Goal: Use online tool/utility

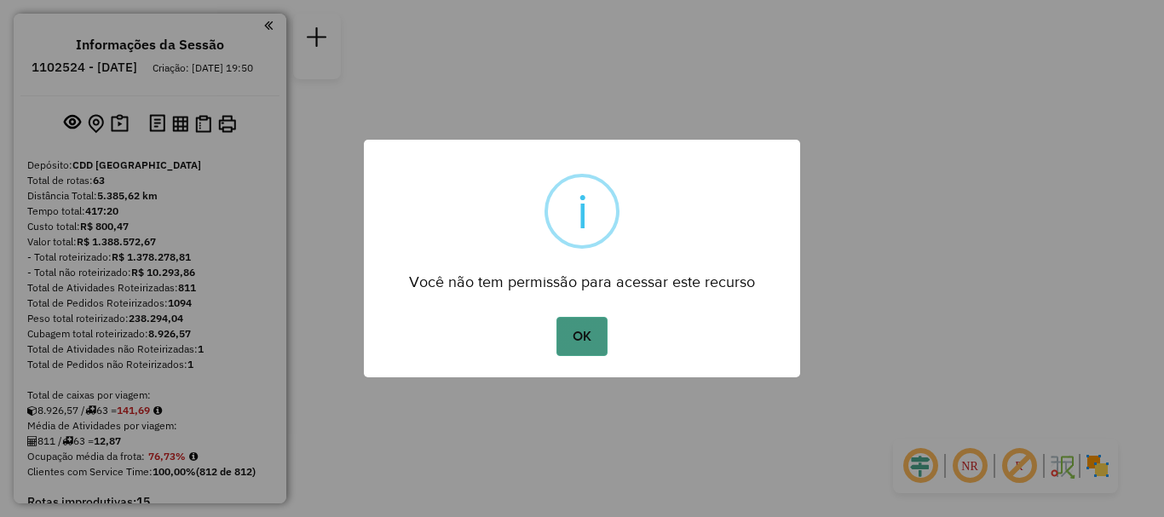
click at [572, 335] on button "OK" at bounding box center [581, 336] width 50 height 39
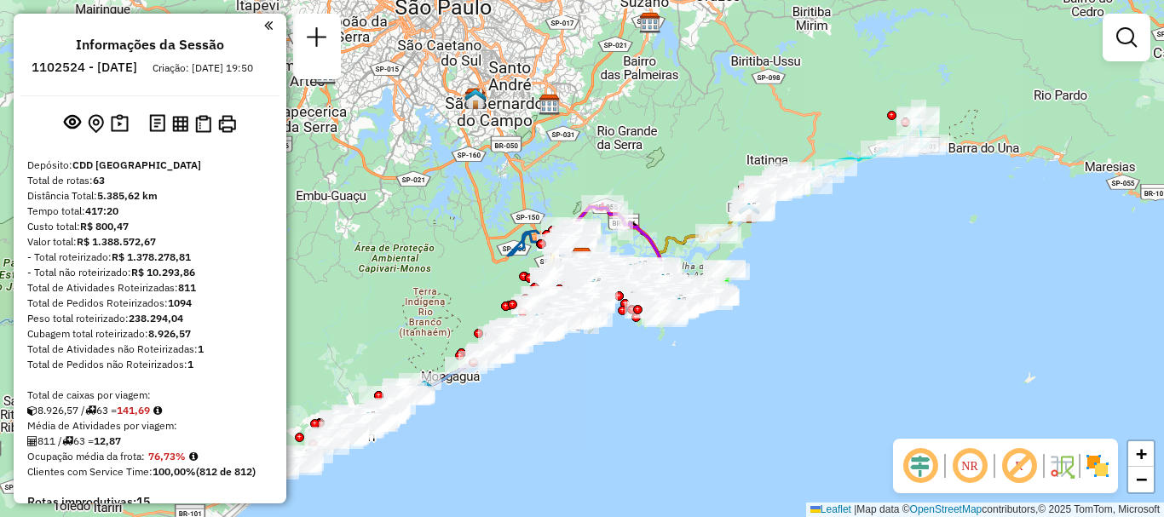
click at [264, 25] on em at bounding box center [268, 25] width 9 height 15
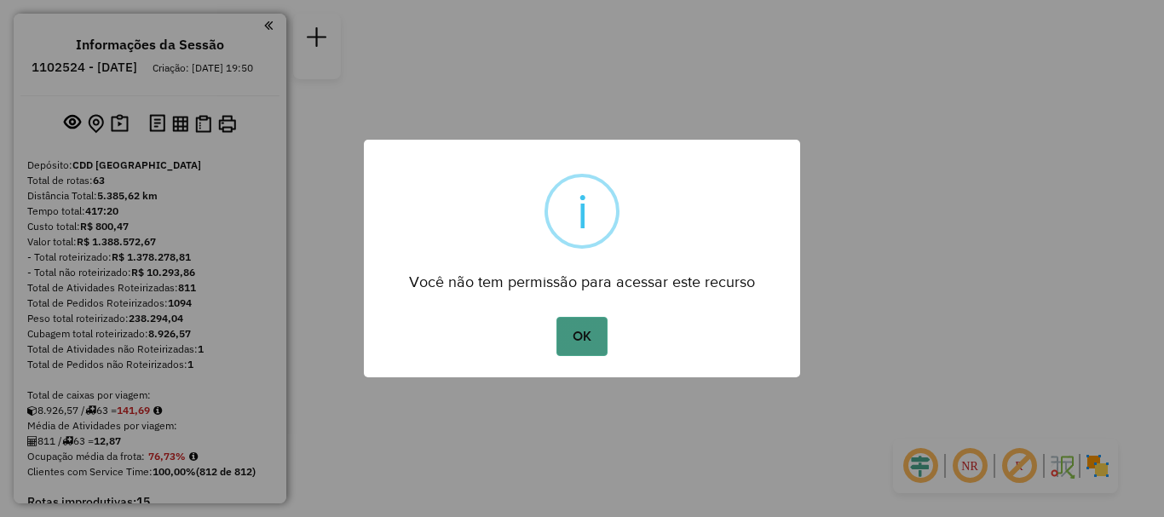
click at [593, 337] on button "OK" at bounding box center [581, 336] width 50 height 39
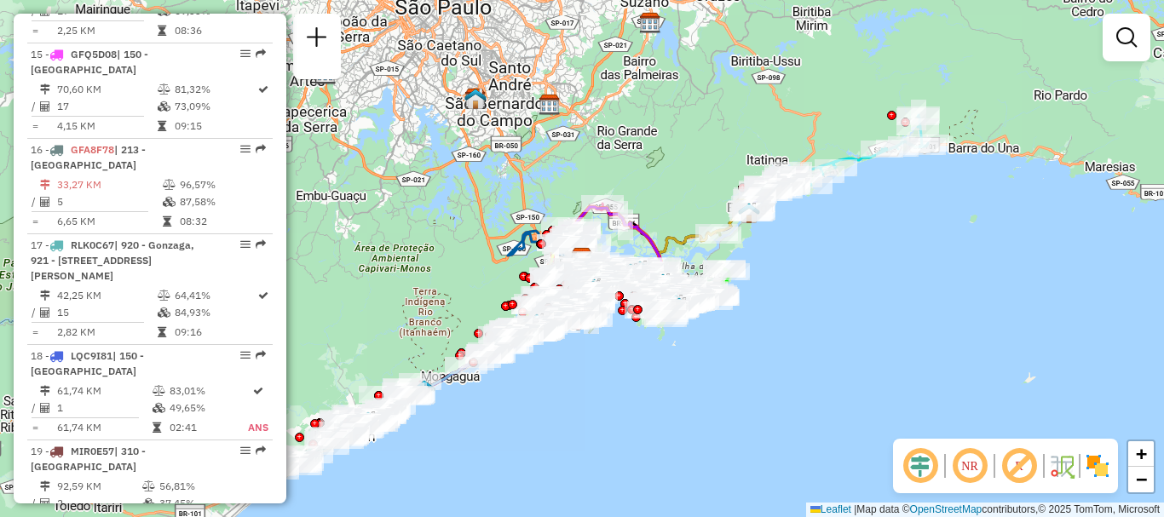
scroll to position [2074, 0]
